Goal: Task Accomplishment & Management: Manage account settings

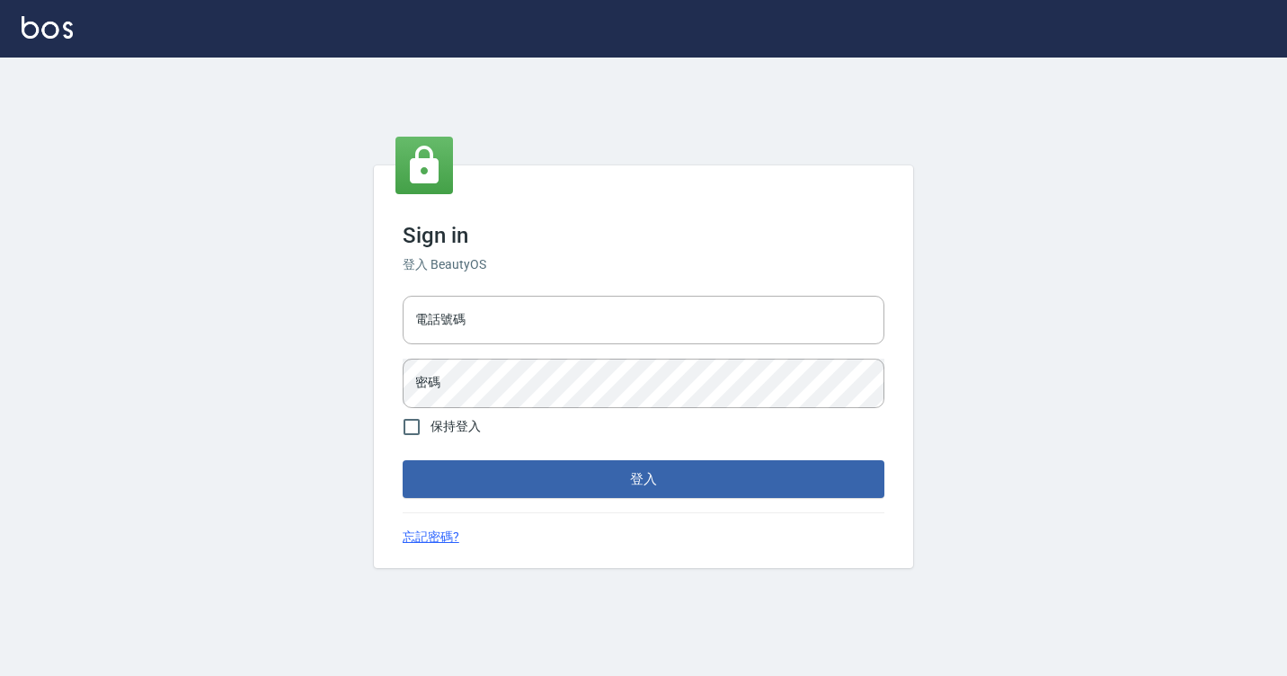
click at [518, 348] on div "電話號碼 電話號碼 密碼 密碼" at bounding box center [644, 352] width 496 height 126
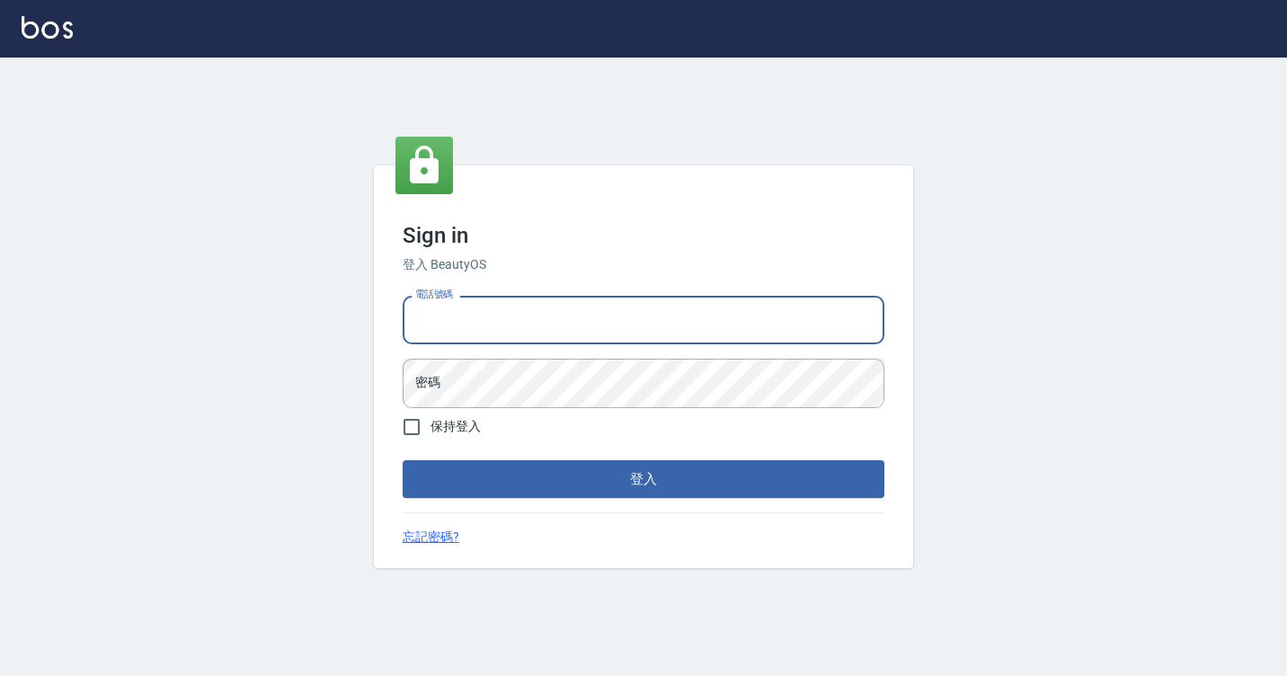
click at [536, 340] on input "電話號碼" at bounding box center [644, 320] width 482 height 49
type input "7812080"
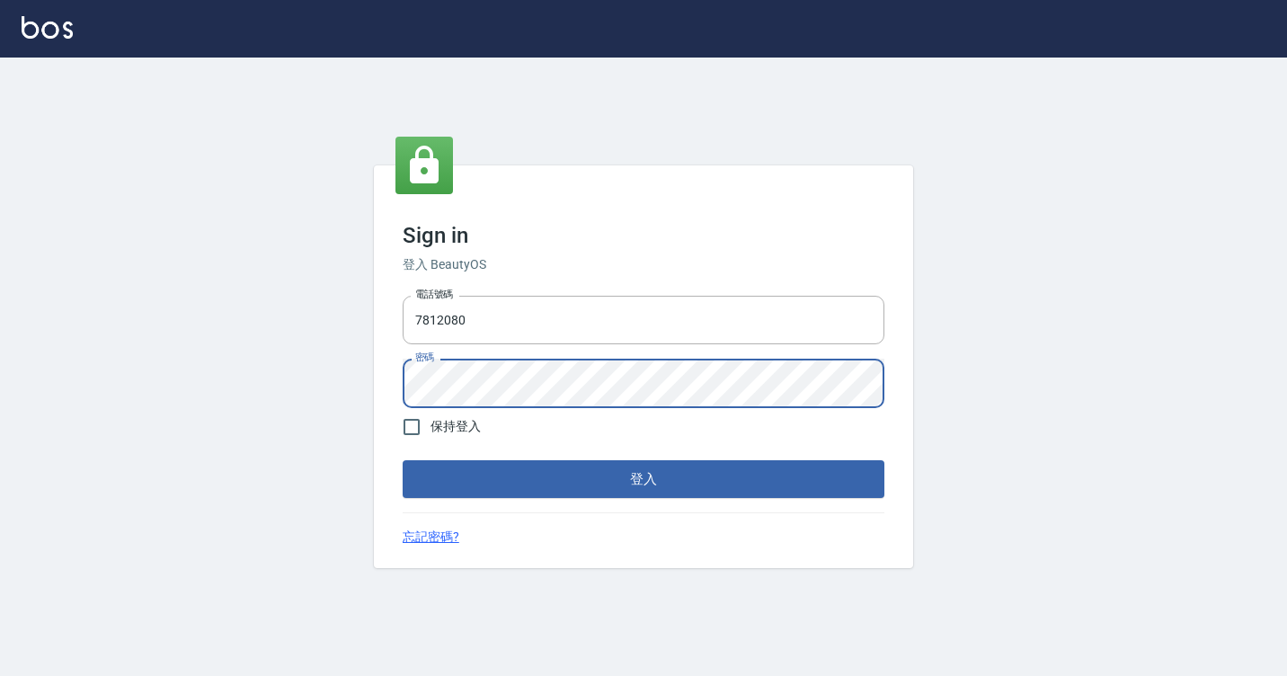
click at [403, 460] on button "登入" at bounding box center [644, 479] width 482 height 38
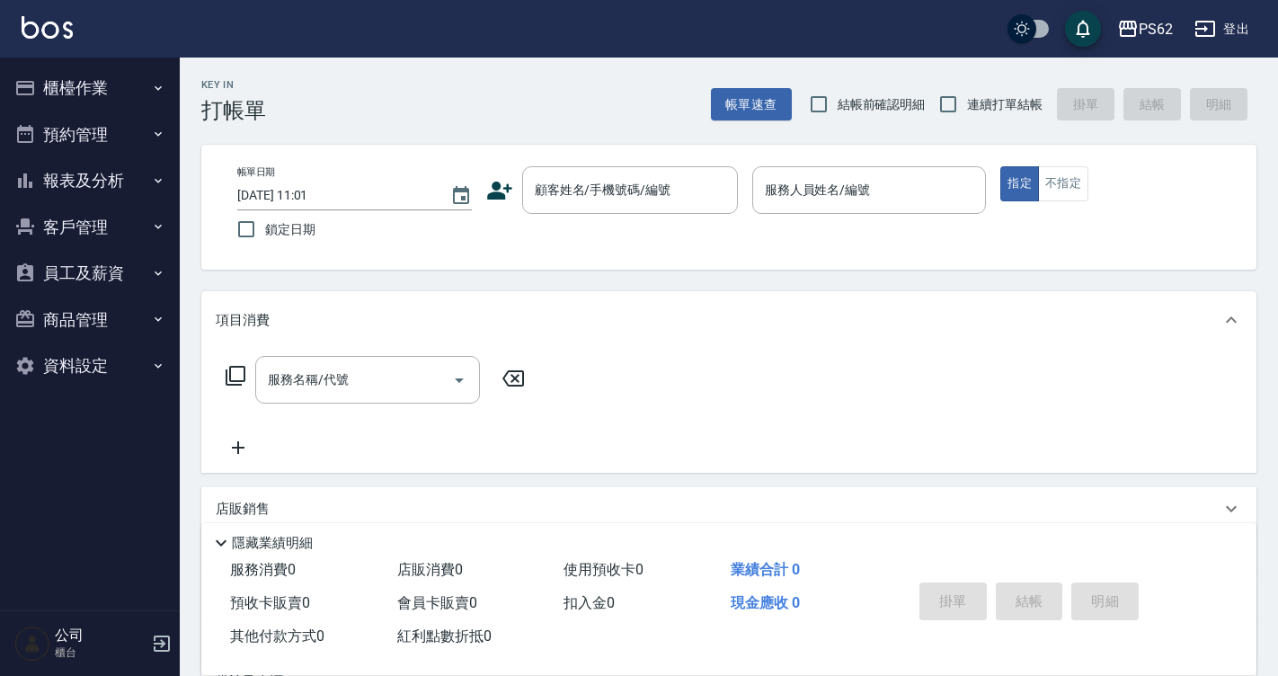
click at [112, 67] on button "櫃檯作業" at bounding box center [89, 88] width 165 height 47
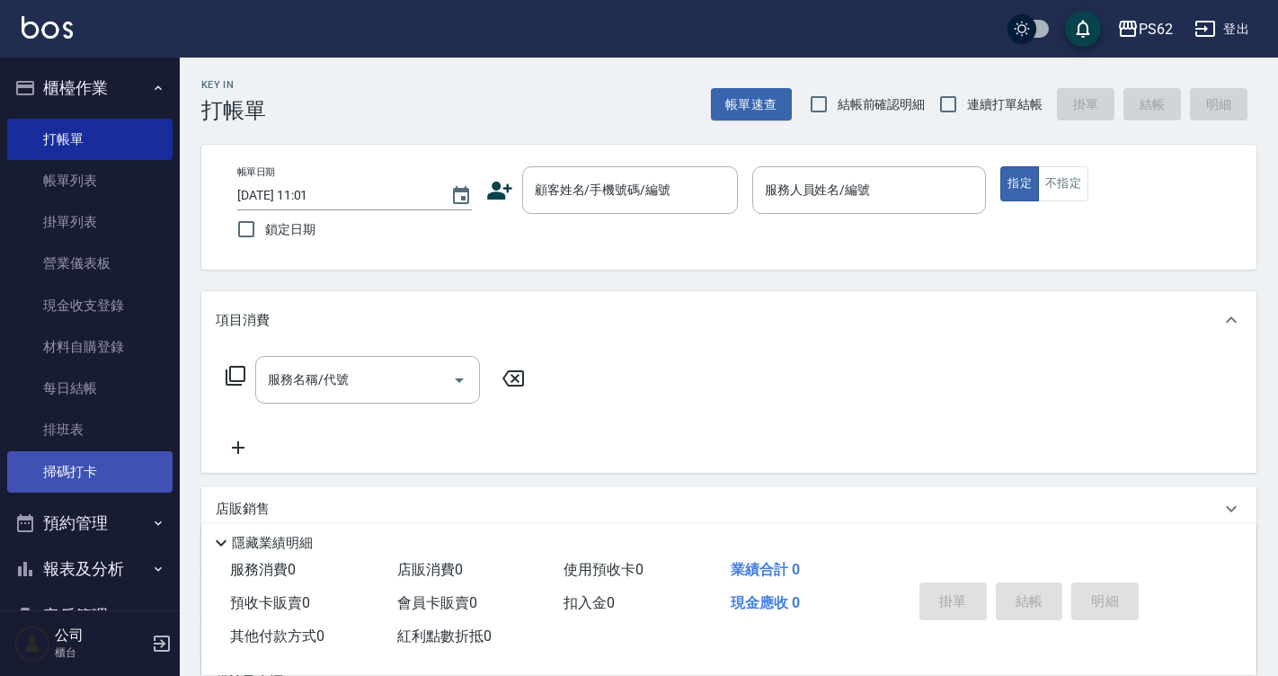
click at [74, 480] on link "掃碼打卡" at bounding box center [89, 471] width 165 height 41
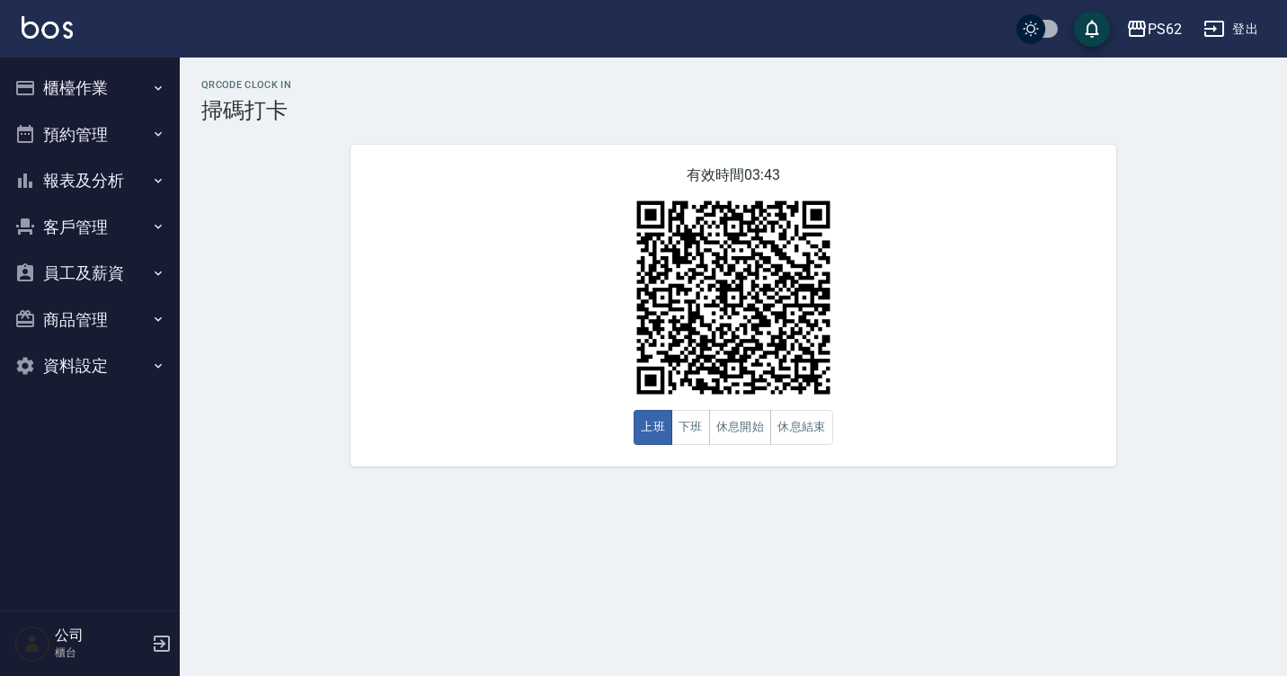
drag, startPoint x: 0, startPoint y: 0, endPoint x: 311, endPoint y: 94, distance: 325.0
click at [436, 220] on div "有效時間 03:43 上班 下班 休息開始 休息結束" at bounding box center [734, 306] width 766 height 322
click at [77, 92] on button "櫃檯作業" at bounding box center [89, 88] width 165 height 47
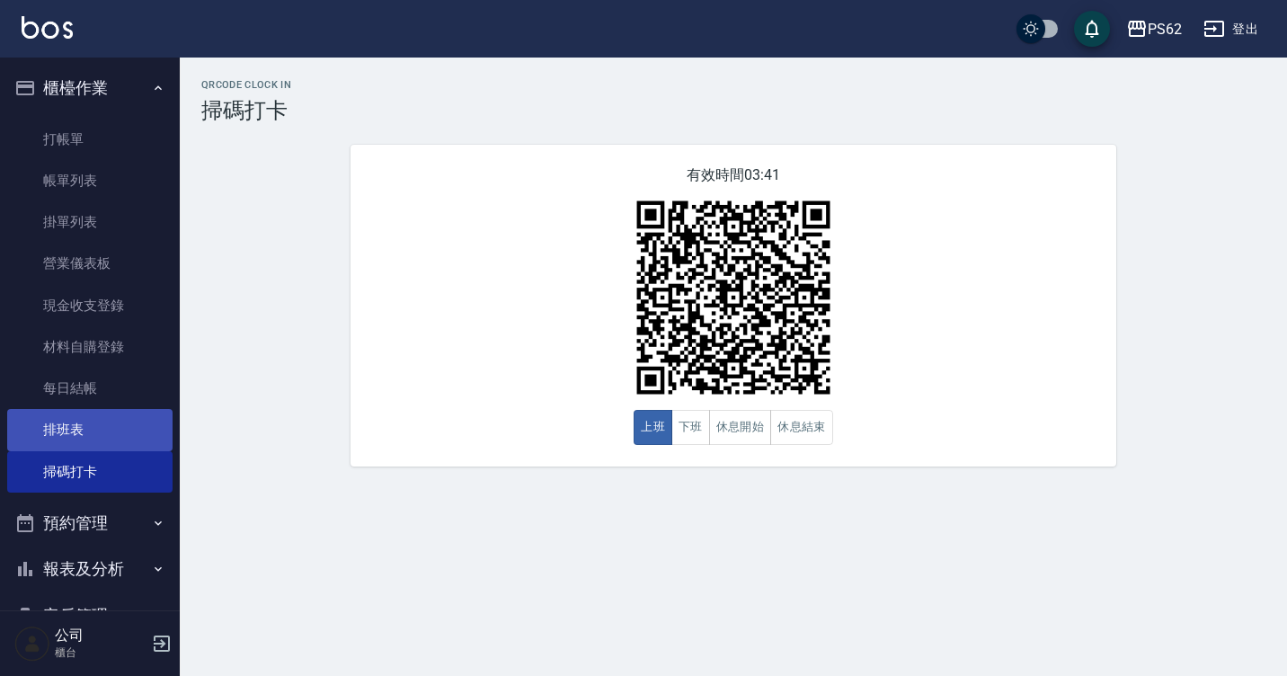
click at [93, 427] on link "排班表" at bounding box center [89, 429] width 165 height 41
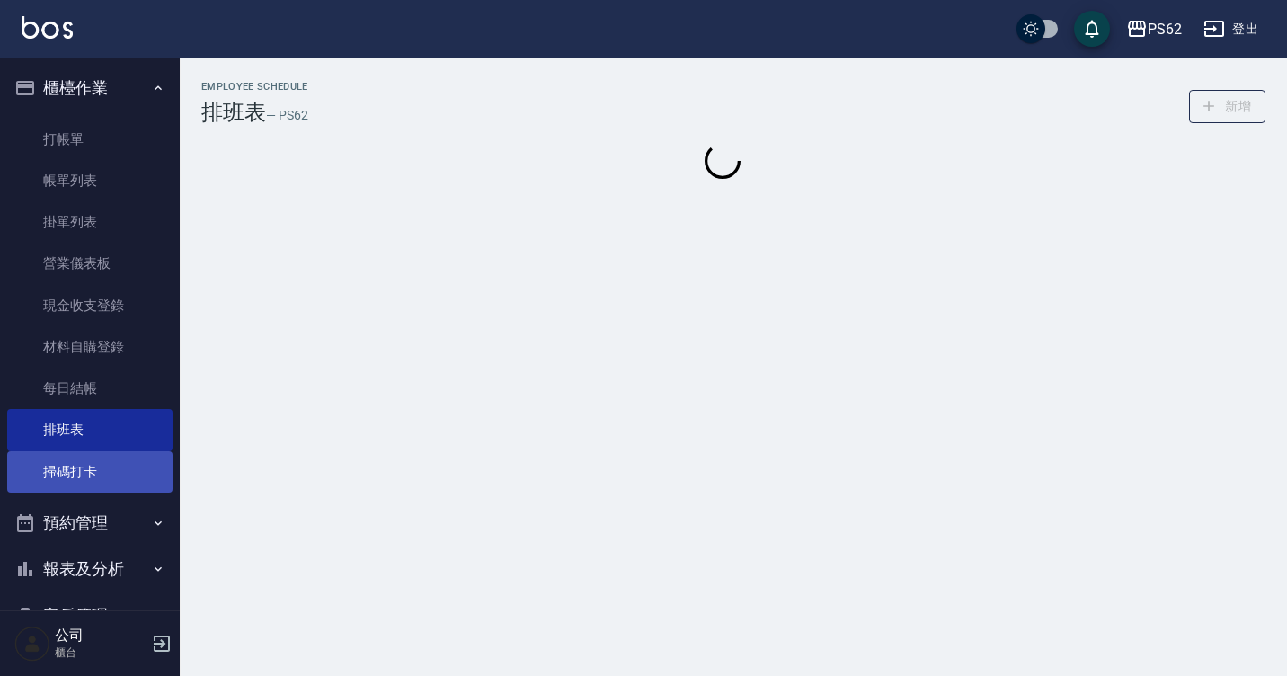
click at [85, 480] on link "掃碼打卡" at bounding box center [89, 471] width 165 height 41
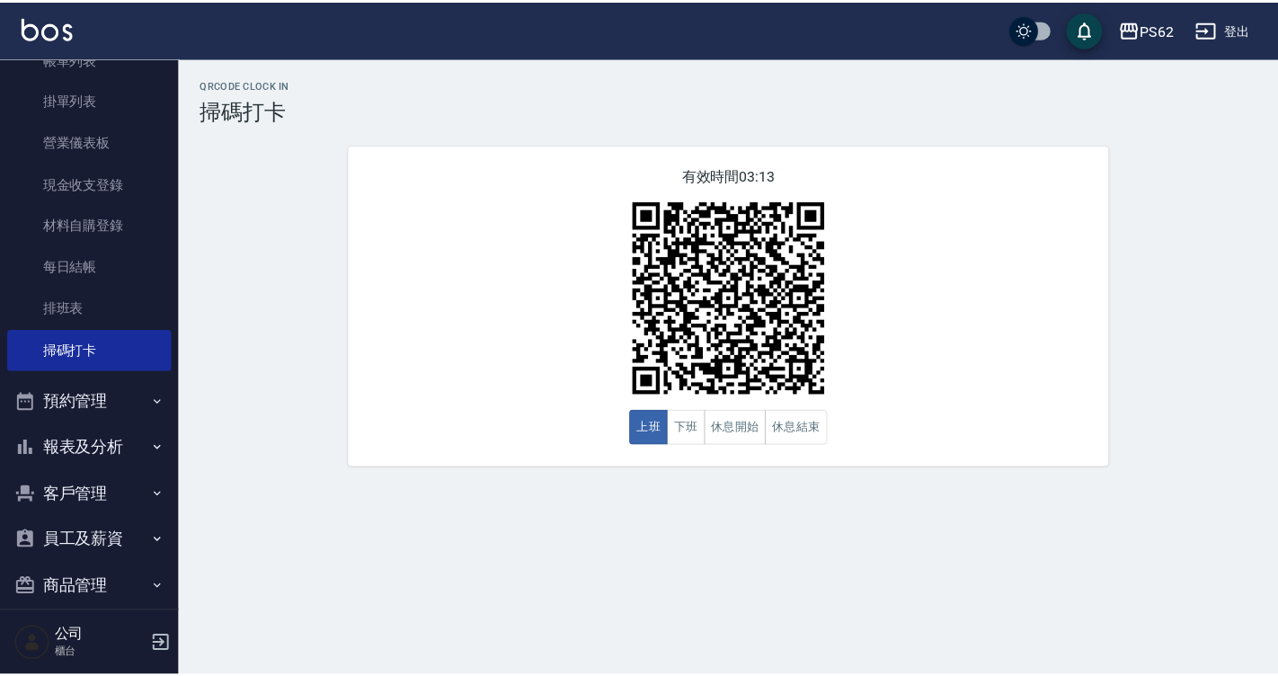
scroll to position [180, 0]
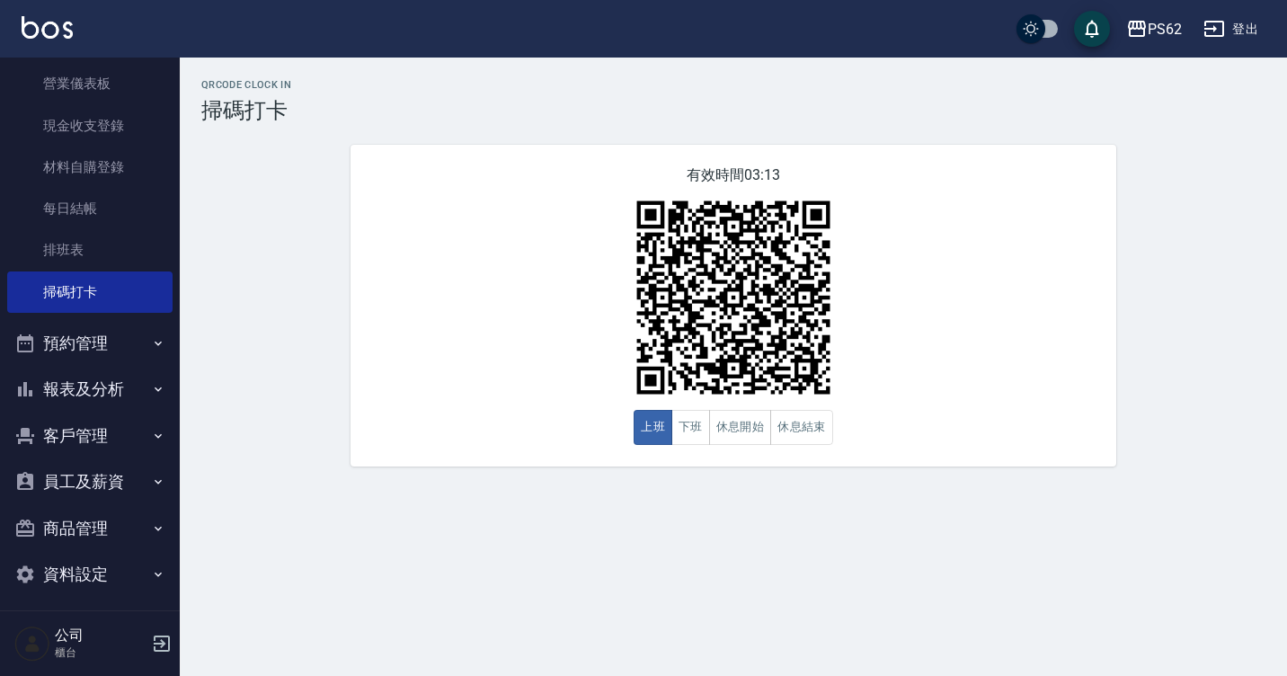
click at [124, 427] on button "客戶管理" at bounding box center [89, 436] width 165 height 47
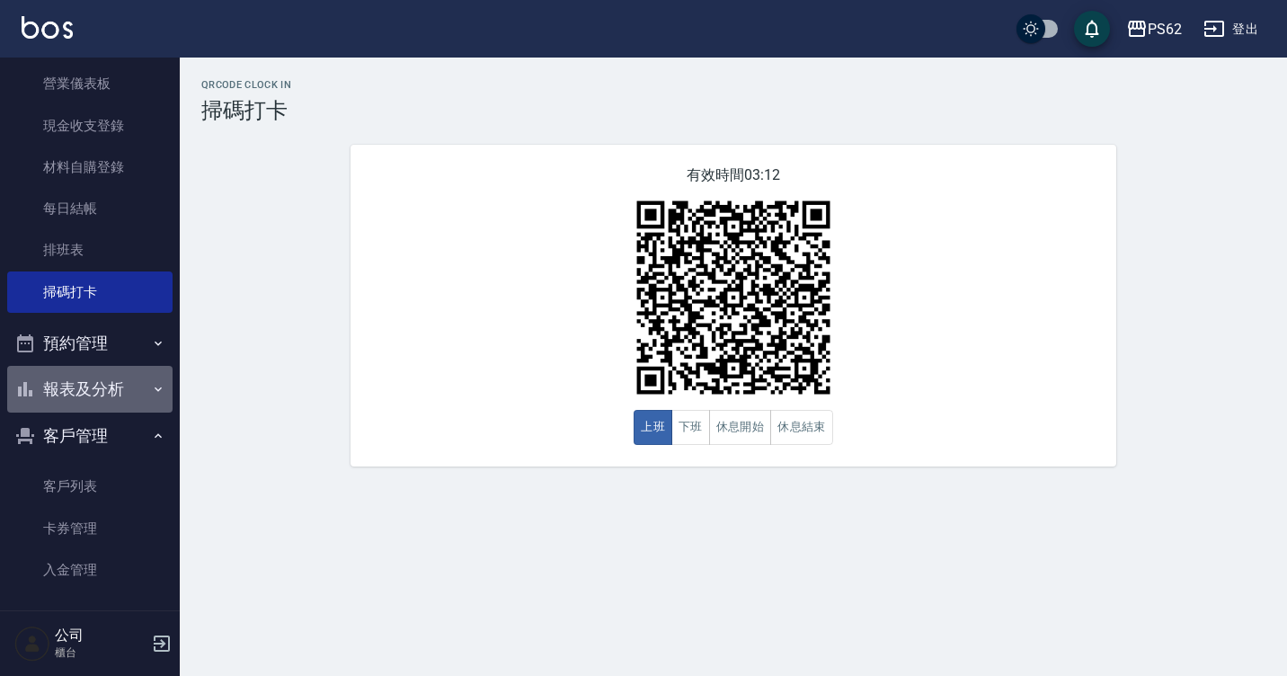
click at [111, 406] on button "報表及分析" at bounding box center [89, 389] width 165 height 47
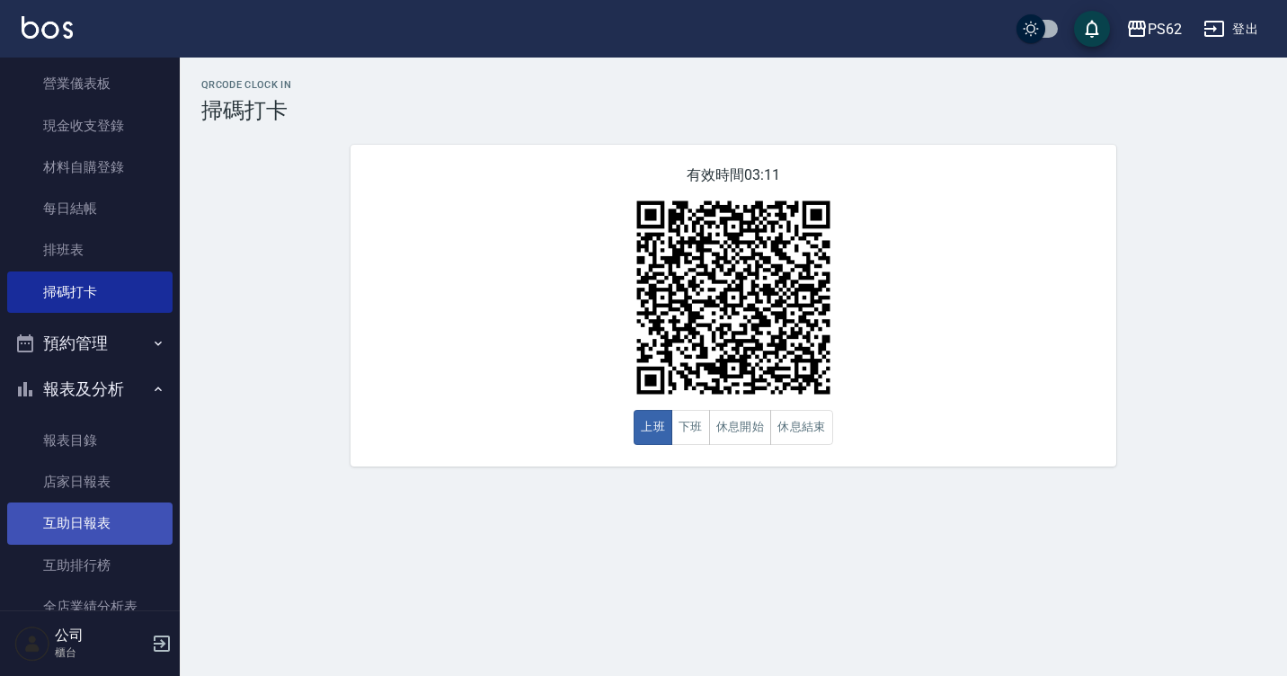
click at [122, 511] on link "互助日報表" at bounding box center [89, 523] width 165 height 41
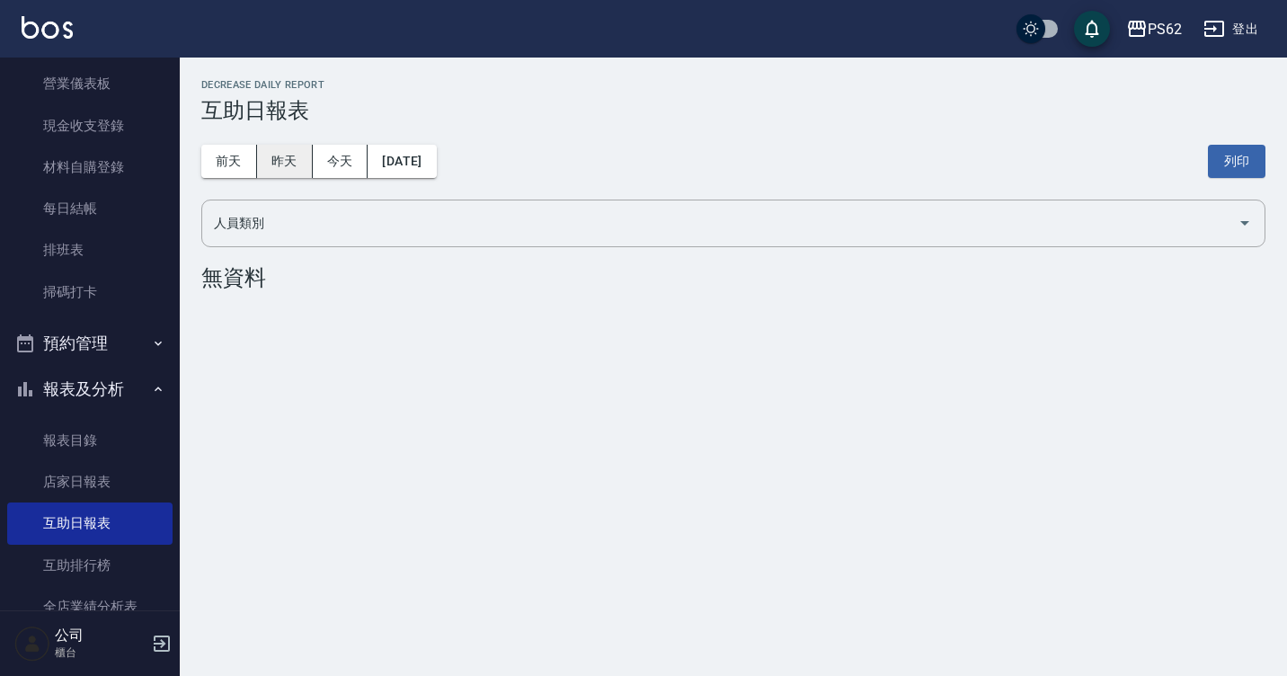
click at [282, 149] on button "昨天" at bounding box center [285, 161] width 56 height 33
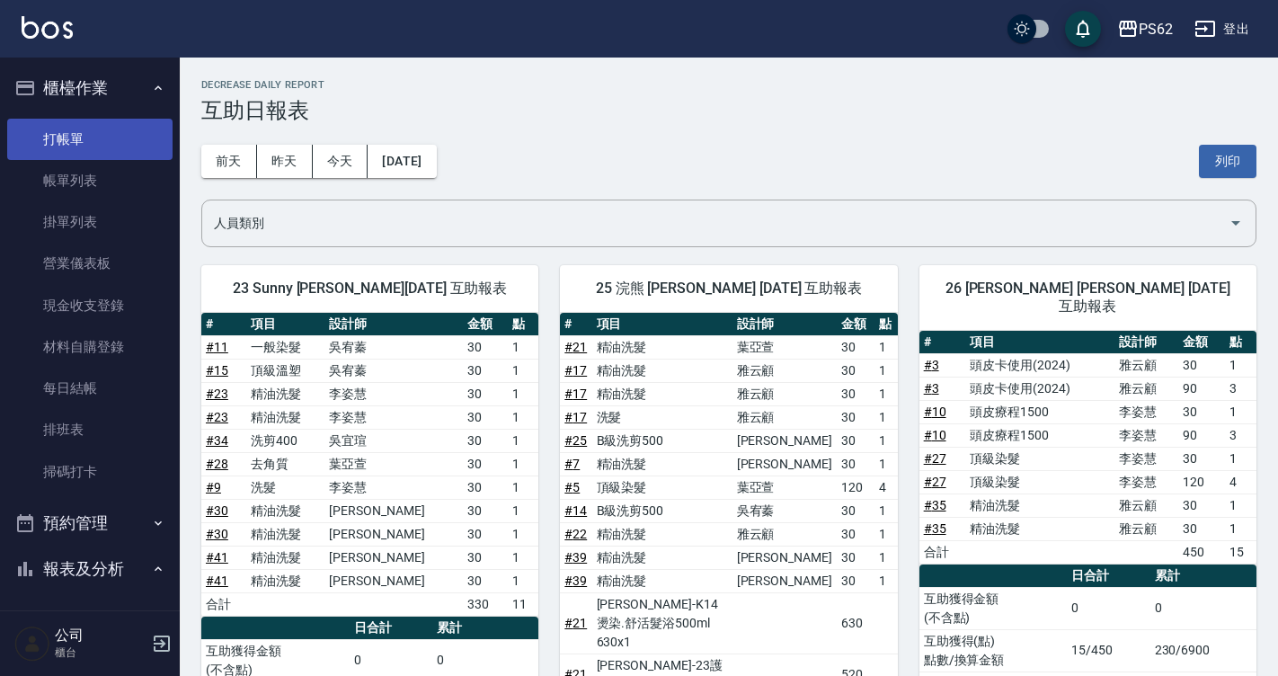
click at [105, 135] on link "打帳單" at bounding box center [89, 139] width 165 height 41
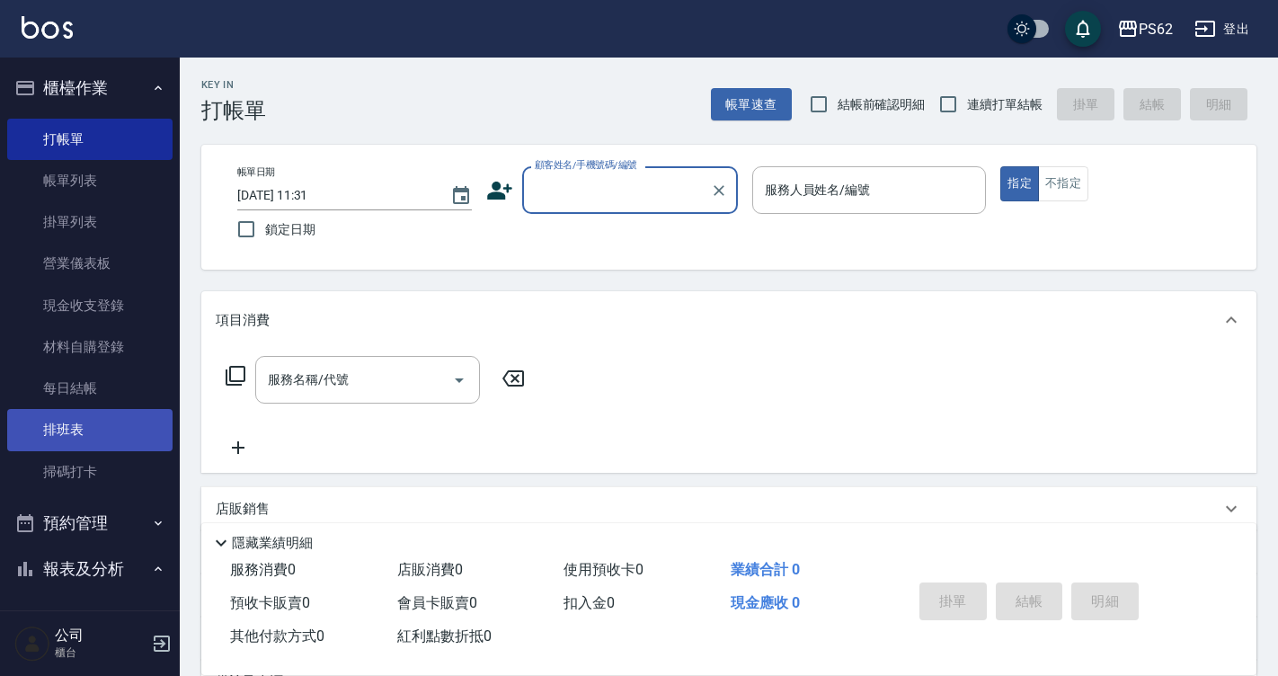
click at [90, 434] on link "排班表" at bounding box center [89, 429] width 165 height 41
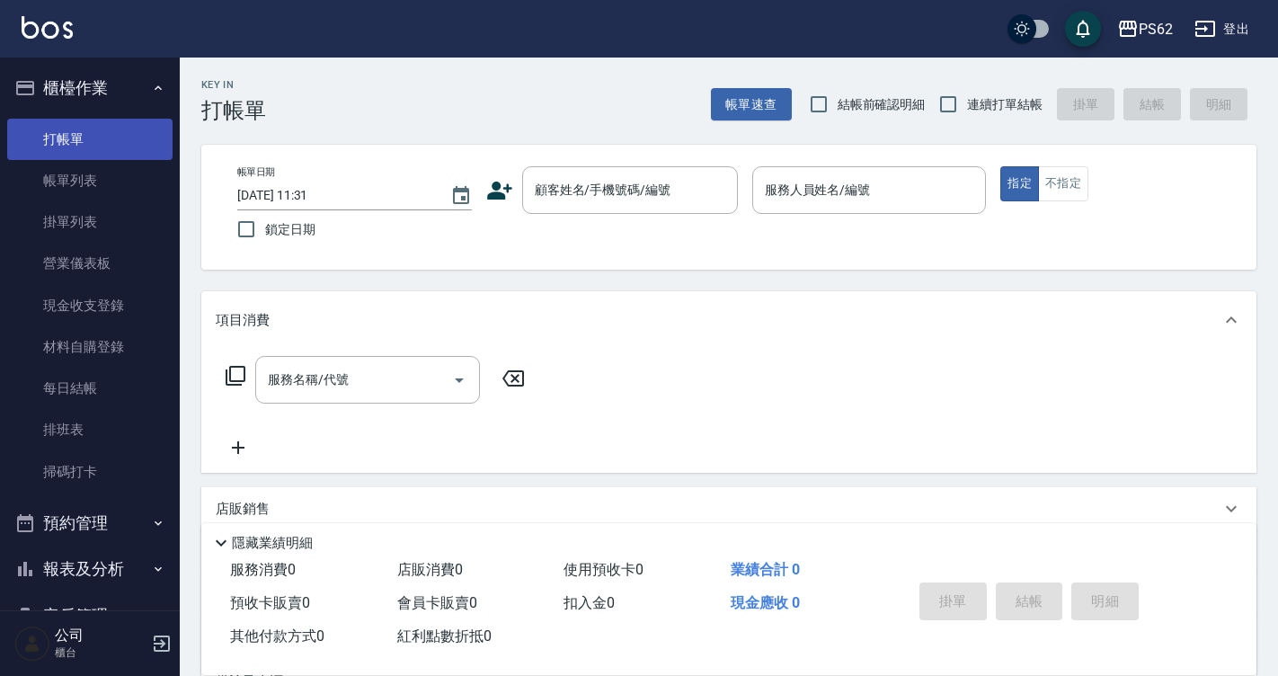
drag, startPoint x: 75, startPoint y: 129, endPoint x: 72, endPoint y: 140, distance: 11.1
click at [76, 130] on link "打帳單" at bounding box center [89, 139] width 165 height 41
click at [7, 119] on link "打帳單" at bounding box center [89, 139] width 165 height 41
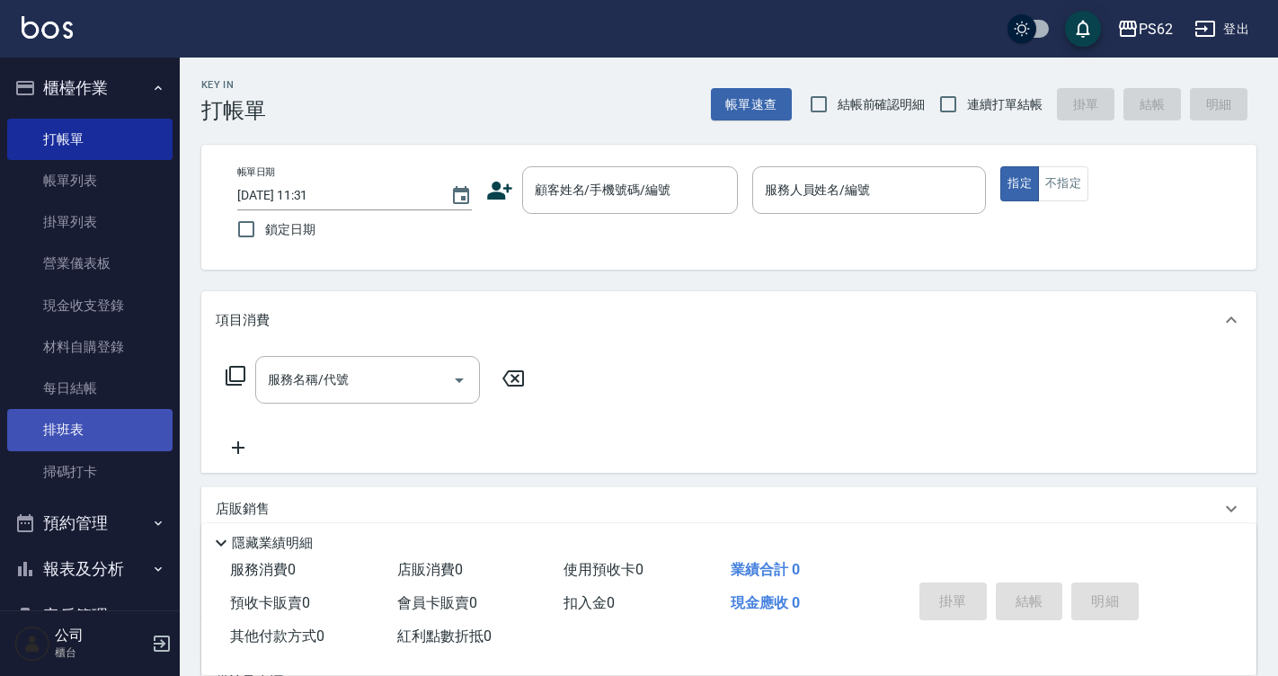
click at [102, 423] on link "排班表" at bounding box center [89, 429] width 165 height 41
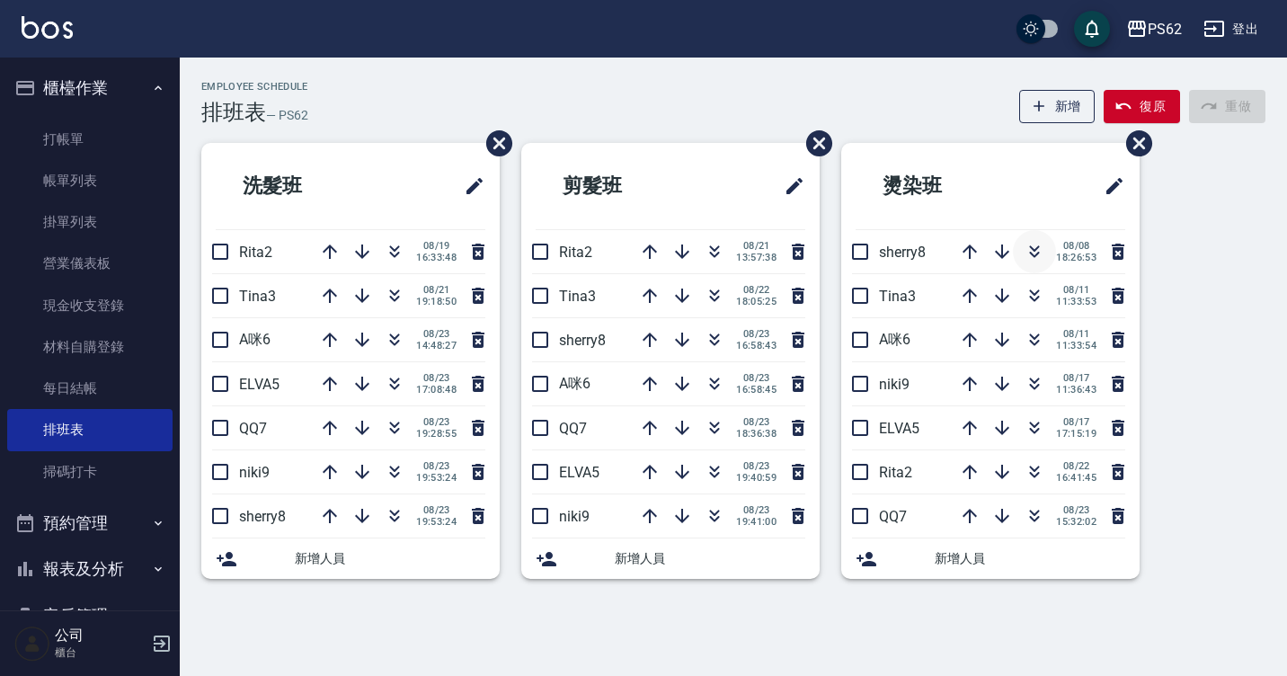
click at [1033, 246] on icon "button" at bounding box center [1035, 252] width 22 height 22
